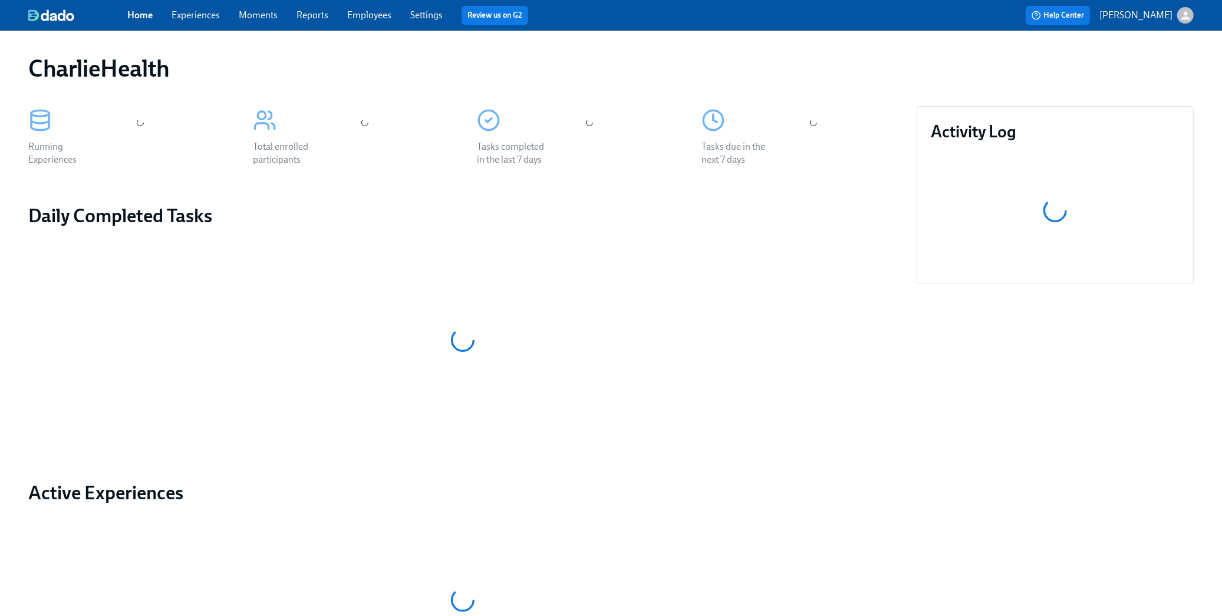
click at [187, 14] on link "Experiences" at bounding box center [195, 14] width 48 height 11
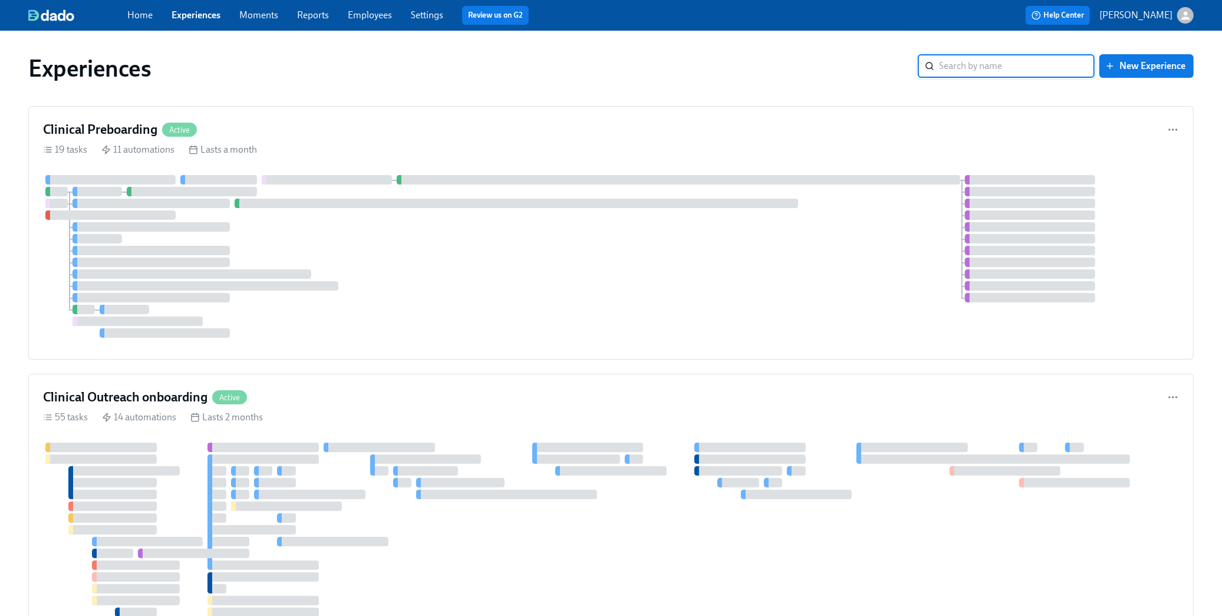
click at [1001, 67] on input "search" at bounding box center [1017, 66] width 156 height 24
type input "gtm"
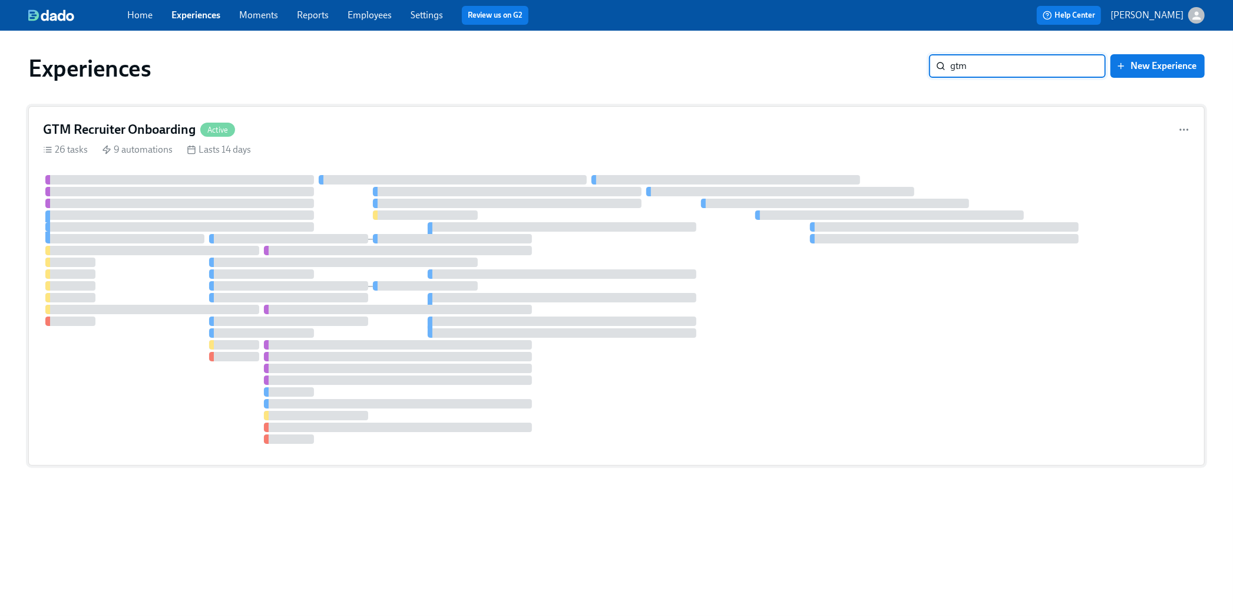
click at [370, 134] on div "GTM Recruiter Onboarding Active" at bounding box center [616, 130] width 1147 height 18
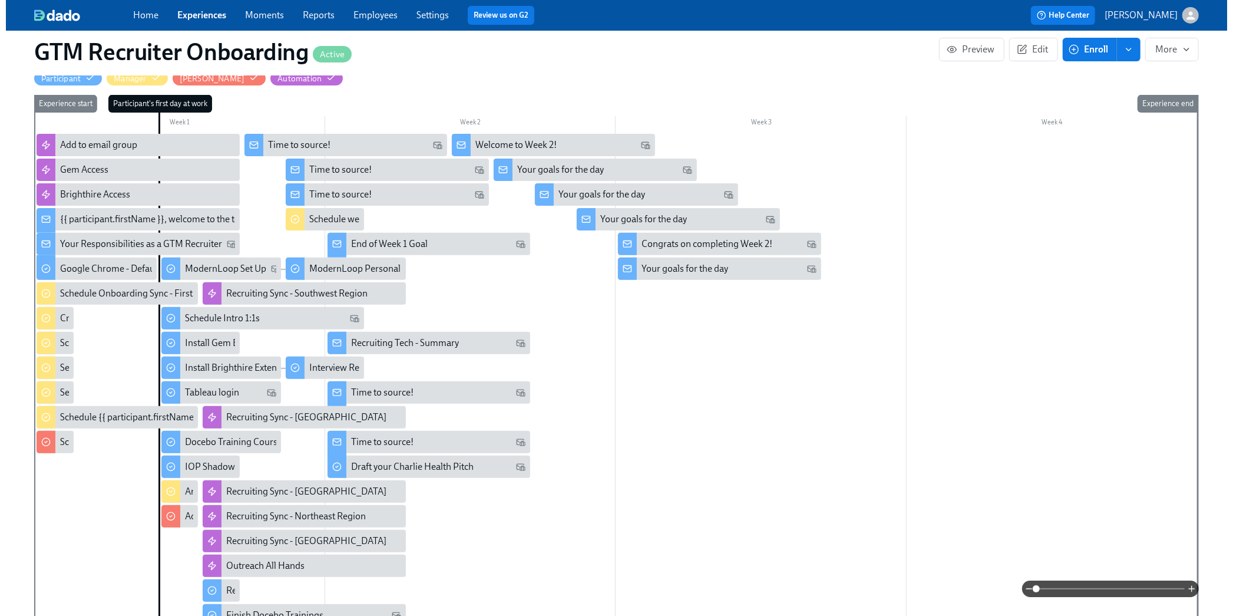
scroll to position [232, 0]
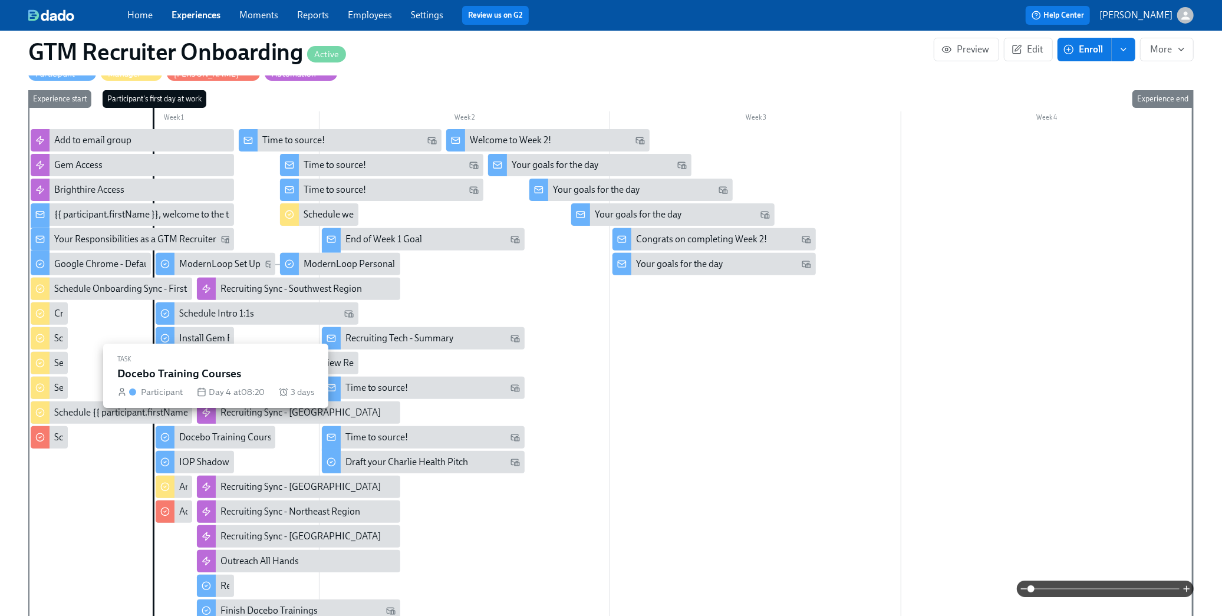
click at [226, 431] on div "Docebo Training Courses" at bounding box center [229, 437] width 101 height 13
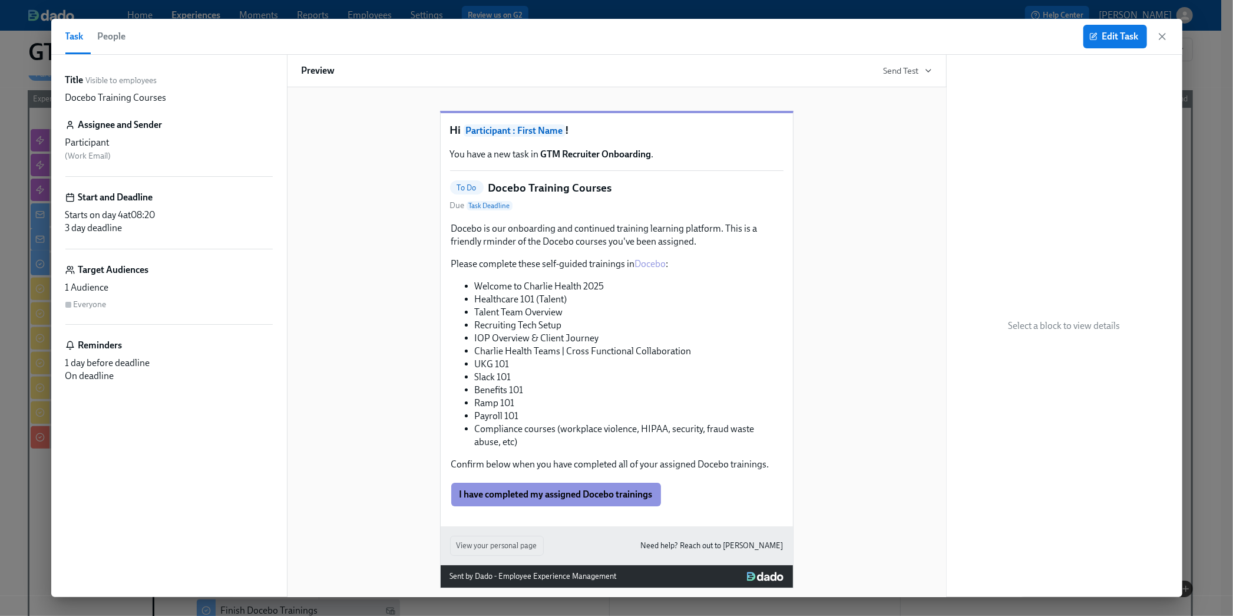
scroll to position [0, 844]
click at [1106, 32] on span "Edit Task" at bounding box center [1115, 37] width 47 height 12
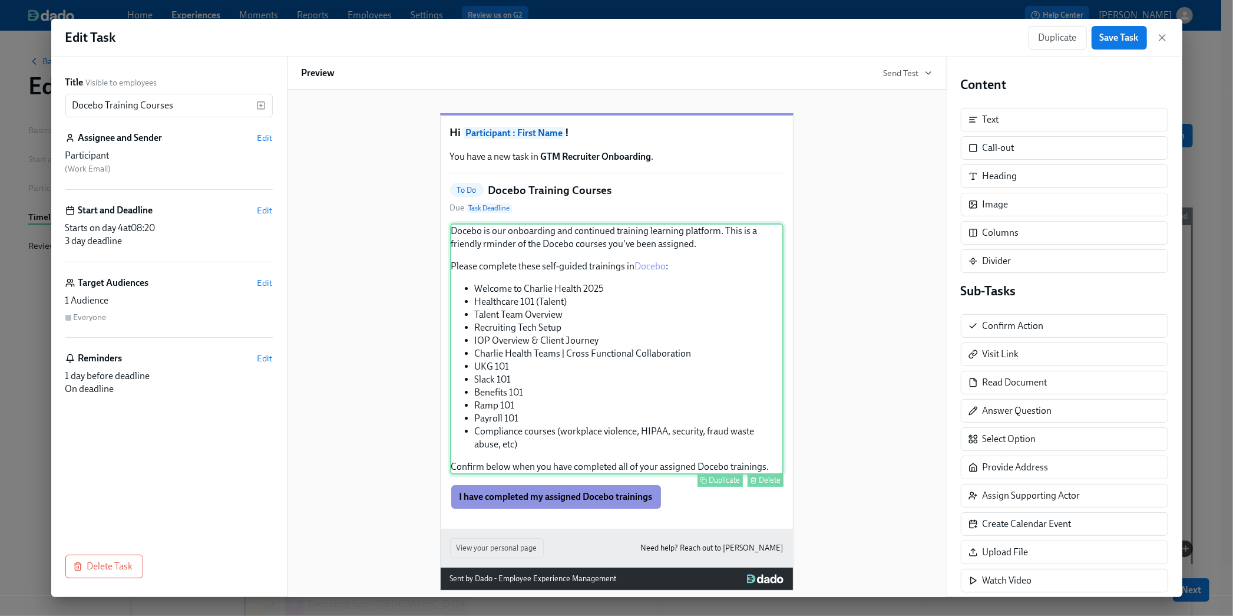
click at [598, 348] on div "Docebo is our onboarding and continued training learning platform. This is a fr…" at bounding box center [617, 348] width 334 height 251
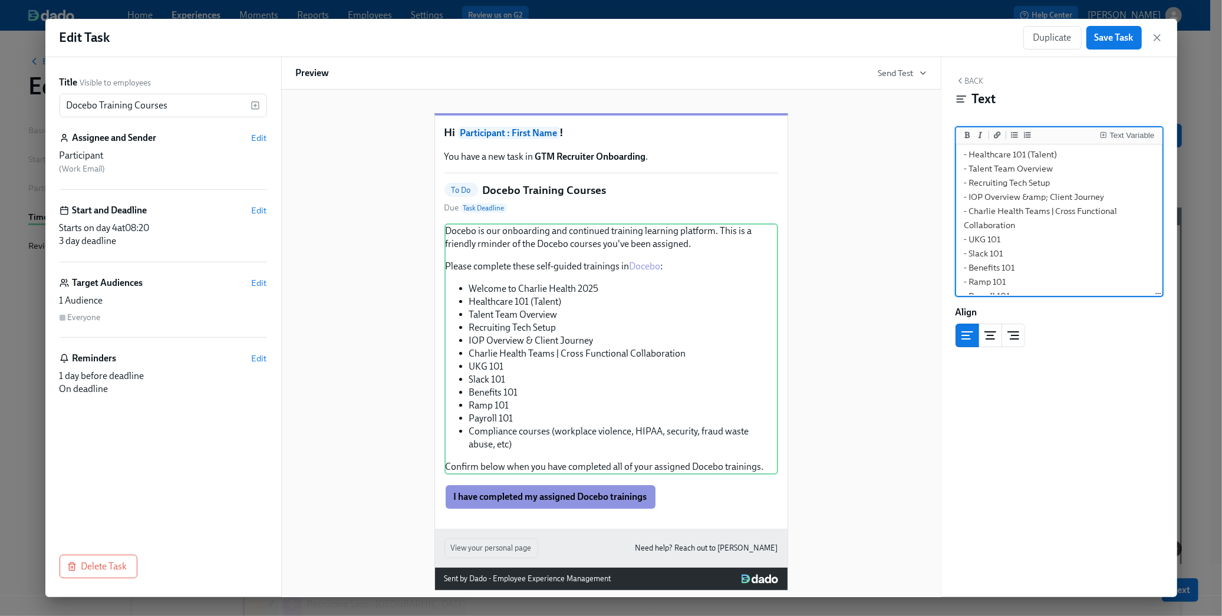
scroll to position [121, 0]
click at [1103, 178] on textarea "Docebo is our onboarding and continued training learning platform. This is a fr…" at bounding box center [1059, 201] width 202 height 351
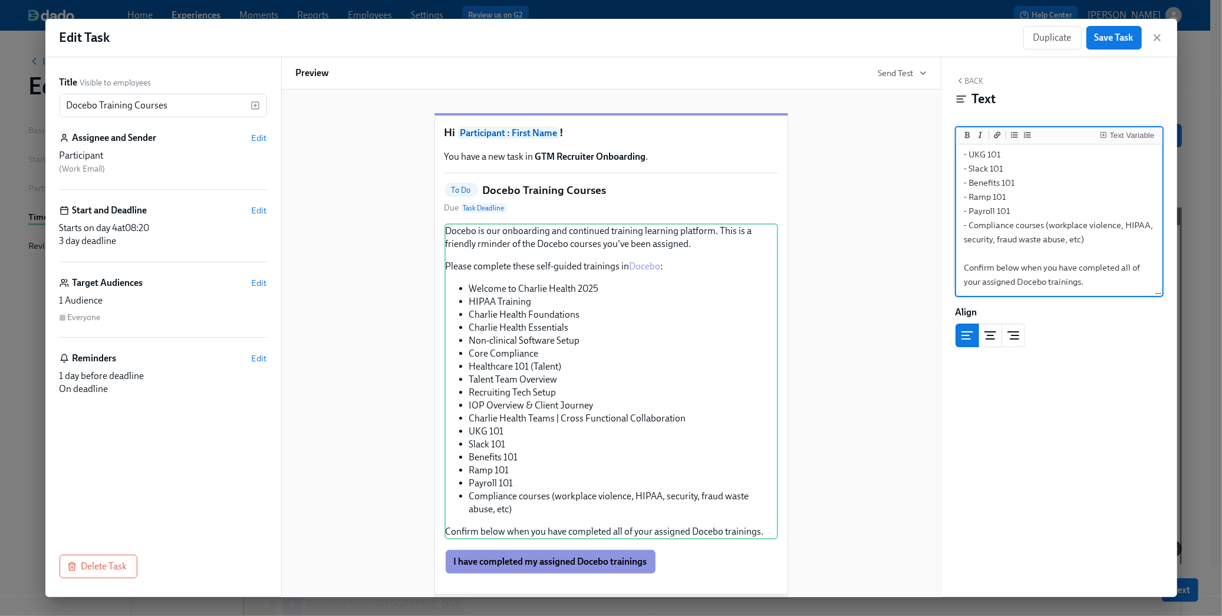
scroll to position [289, 0]
drag, startPoint x: 1129, startPoint y: 266, endPoint x: 956, endPoint y: 171, distance: 197.0
click at [956, 171] on div "Docebo is our onboarding and continued training learning platform. This is a fr…" at bounding box center [1059, 220] width 206 height 153
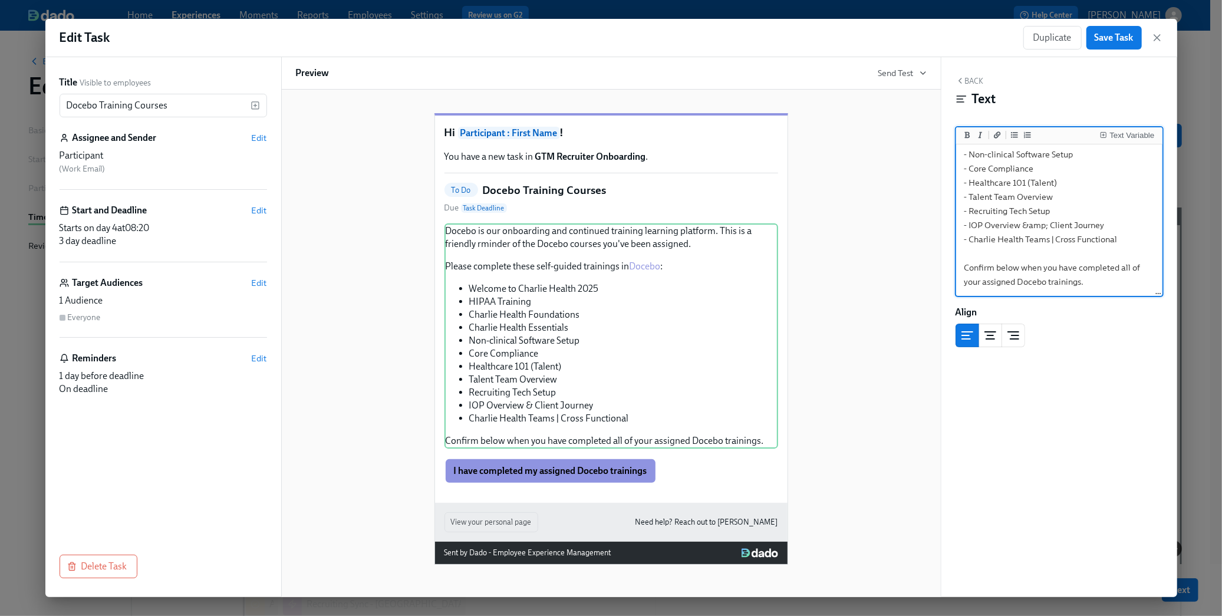
scroll to position [203, 0]
drag, startPoint x: 1125, startPoint y: 236, endPoint x: 951, endPoint y: 223, distance: 174.9
click at [951, 223] on div "Back Text Text Variable Docebo is our onboarding and continued training learnin…" at bounding box center [1059, 327] width 236 height 540
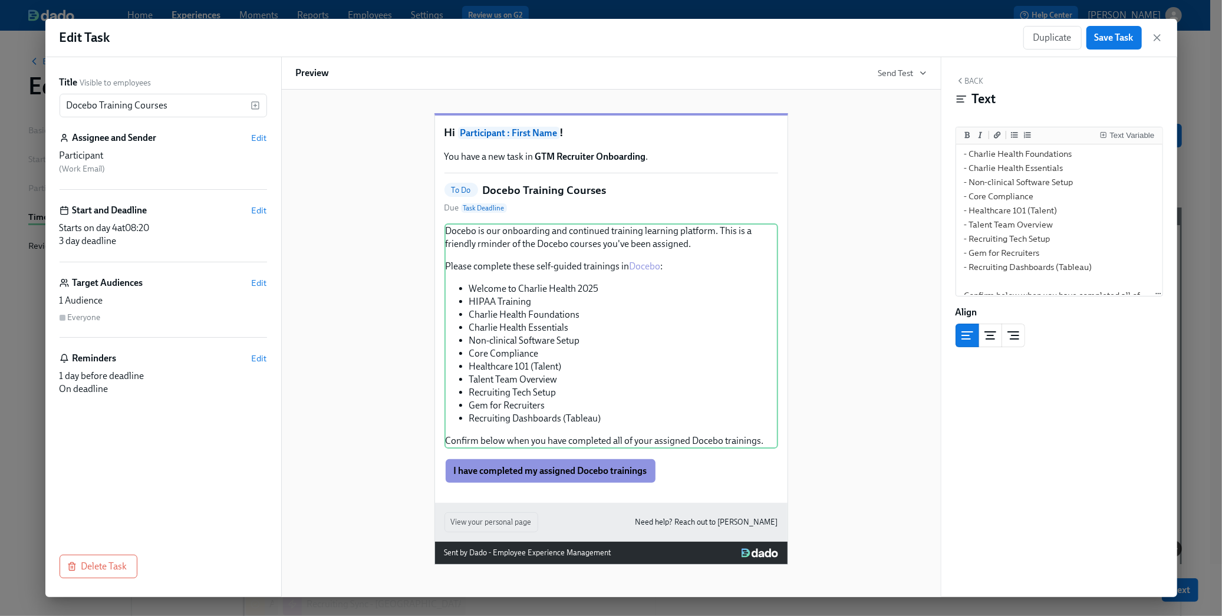
scroll to position [137, 0]
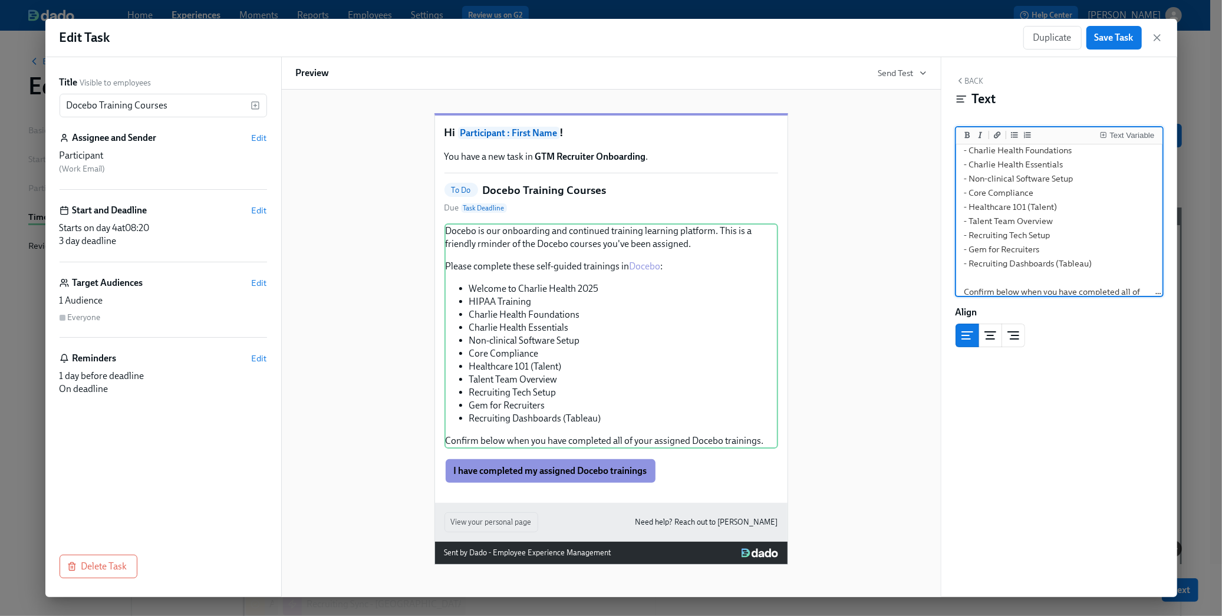
click at [1044, 235] on textarea "Docebo is our onboarding and continued training learning platform. This is a fr…" at bounding box center [1059, 164] width 202 height 309
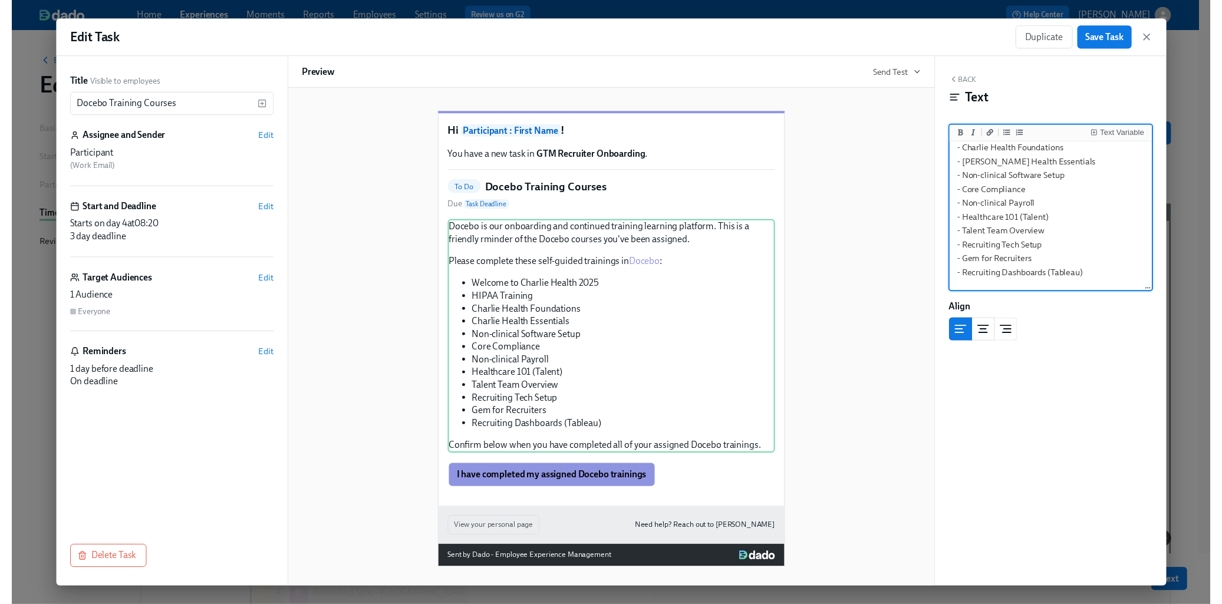
scroll to position [217, 0]
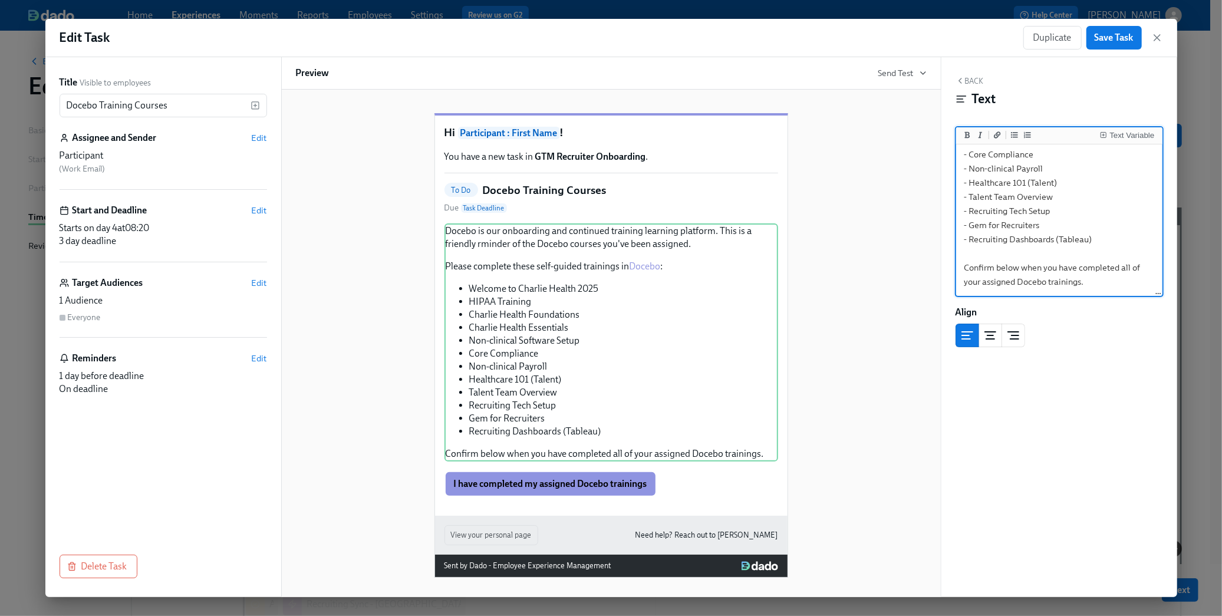
click at [1107, 237] on textarea "Docebo is our onboarding and continued training learning platform. This is a fr…" at bounding box center [1059, 133] width 202 height 323
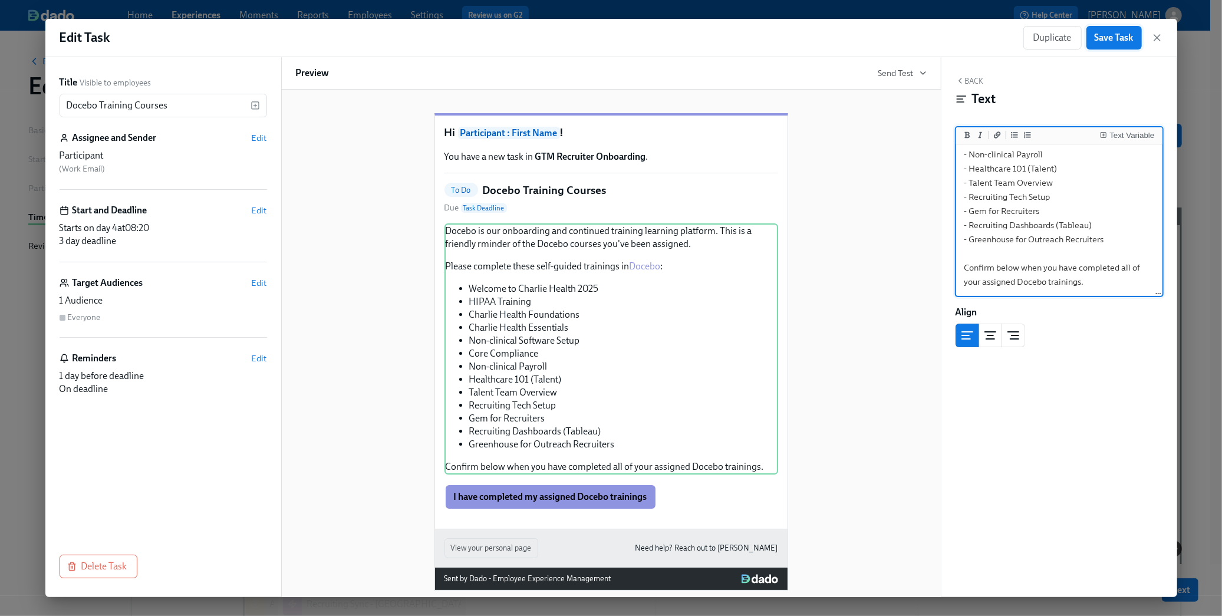
type textarea "Docebo is our onboarding and continued training learning platform. This is a fr…"
click at [1113, 40] on span "Save Task" at bounding box center [1113, 38] width 39 height 12
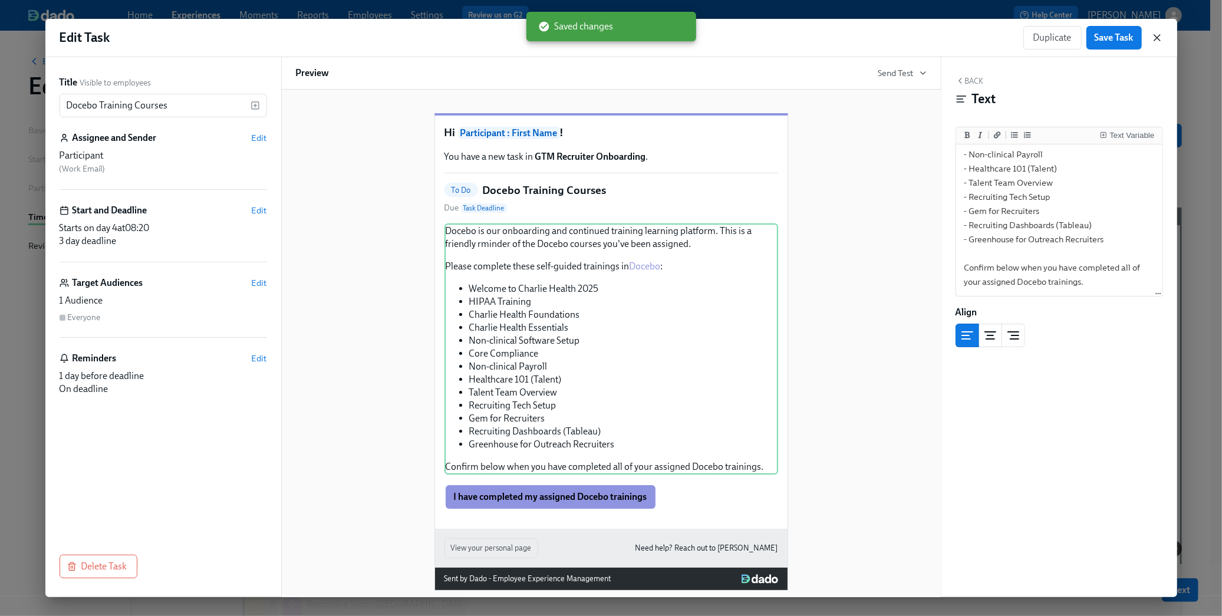
click at [1160, 33] on icon "button" at bounding box center [1157, 38] width 12 height 12
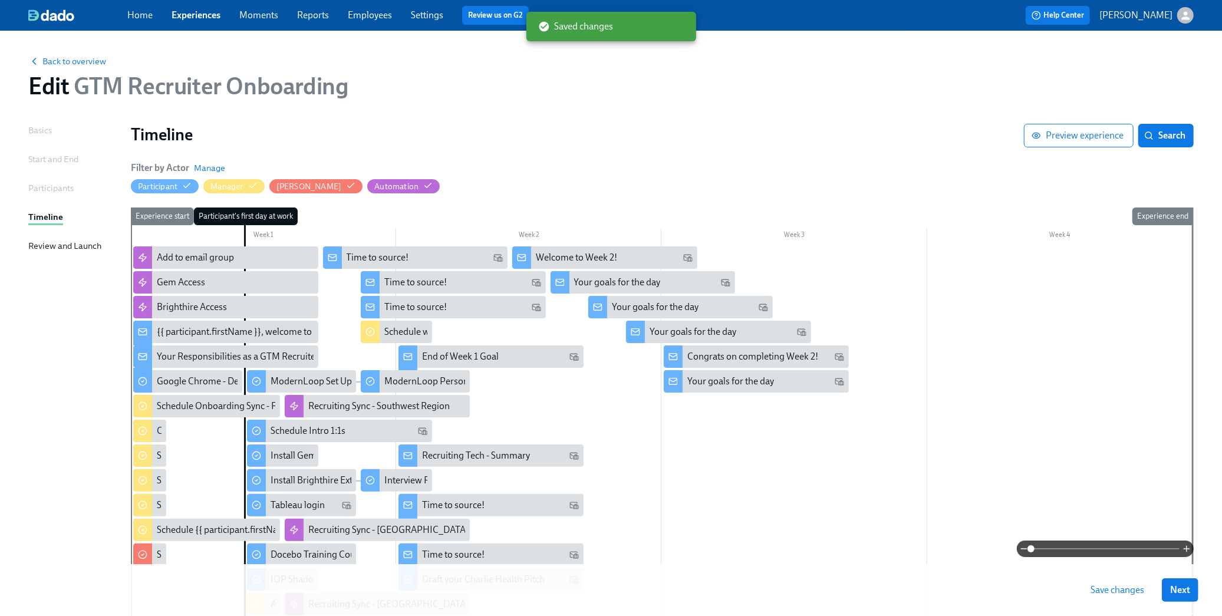
click at [1108, 596] on button "Save changes" at bounding box center [1117, 590] width 70 height 24
click at [1190, 588] on span "Next" at bounding box center [1180, 590] width 20 height 12
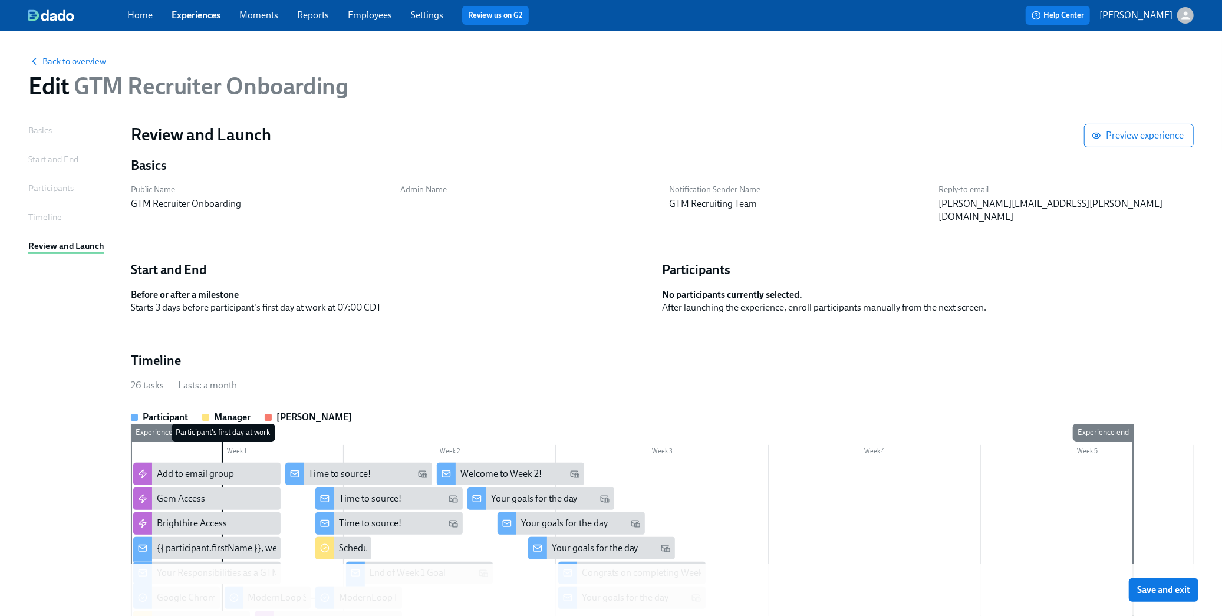
click at [1190, 588] on span "Save and exit" at bounding box center [1163, 590] width 53 height 12
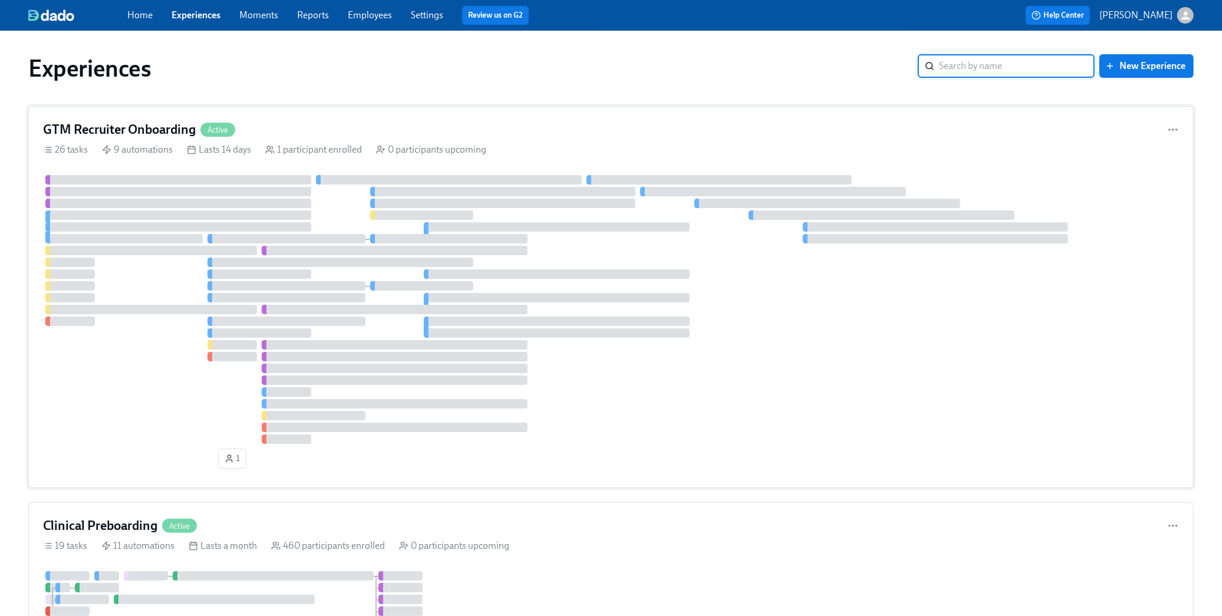
click at [325, 113] on div "GTM Recruiter Onboarding Active 26 tasks 9 automations Lasts 14 days 1 particip…" at bounding box center [610, 297] width 1165 height 382
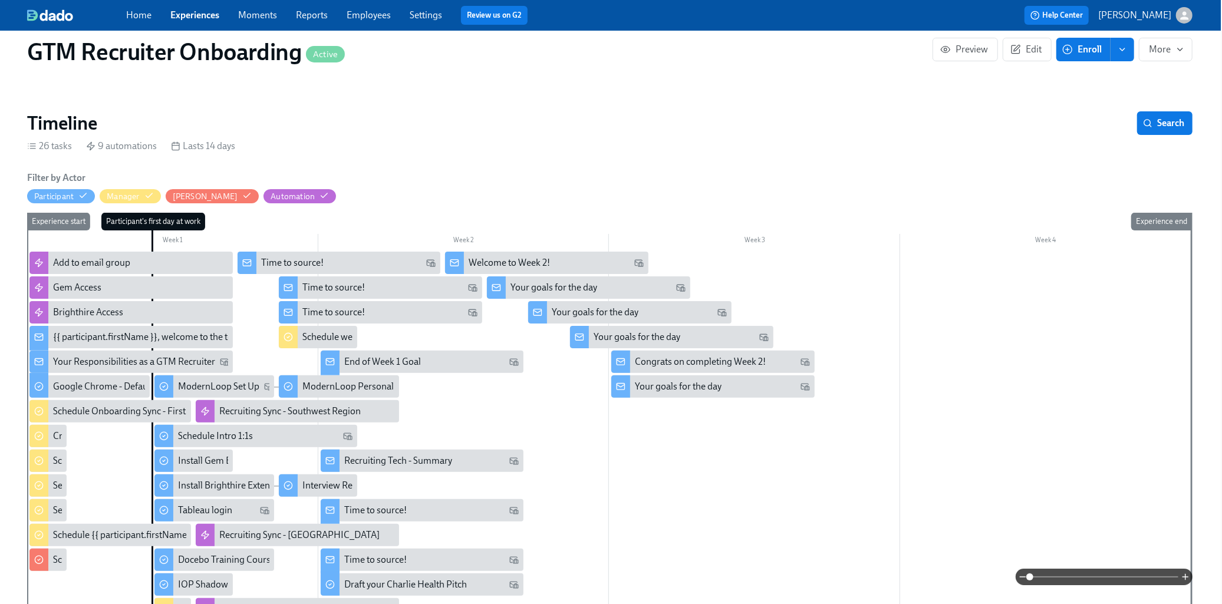
scroll to position [0, 1]
